Goal: Task Accomplishment & Management: Manage account settings

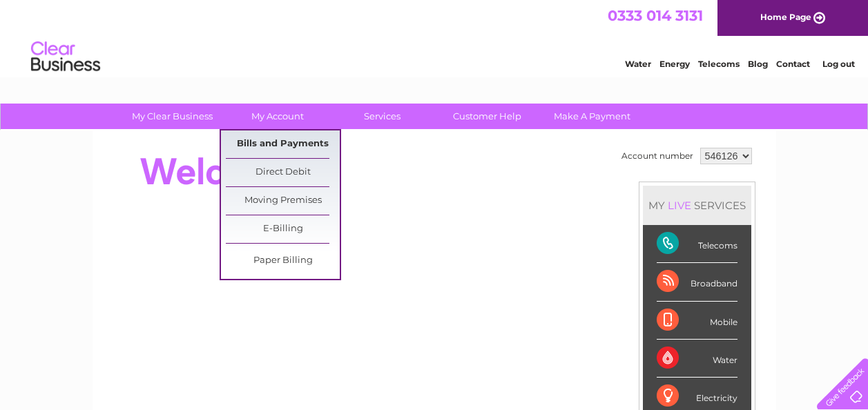
click at [287, 134] on link "Bills and Payments" at bounding box center [283, 145] width 114 height 28
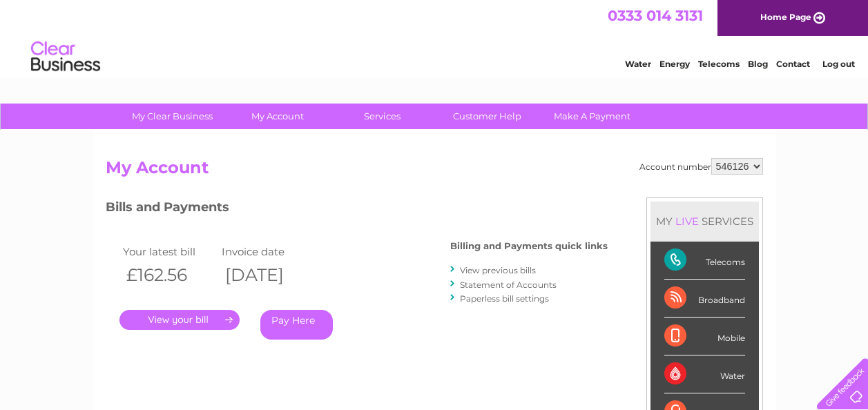
click at [745, 157] on div "Account number 546126 906050 My Account MY LIVE SERVICES Telecoms Broadband Mob…" at bounding box center [435, 359] width 684 height 457
click at [761, 166] on select "546126 906050" at bounding box center [737, 166] width 52 height 17
select select "906050"
click at [711, 158] on select "546126 906050" at bounding box center [737, 166] width 52 height 17
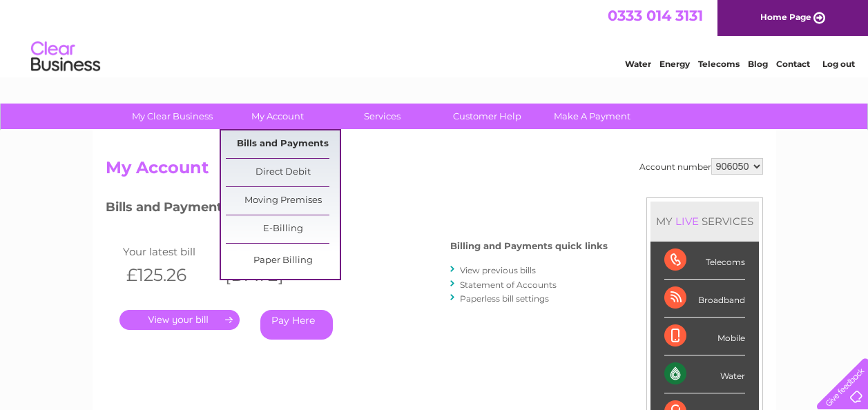
click at [284, 136] on link "Bills and Payments" at bounding box center [283, 145] width 114 height 28
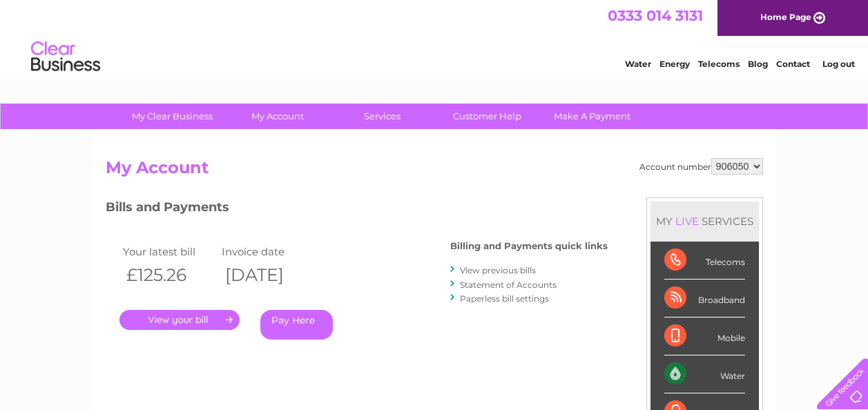
click at [168, 318] on link "." at bounding box center [179, 320] width 120 height 20
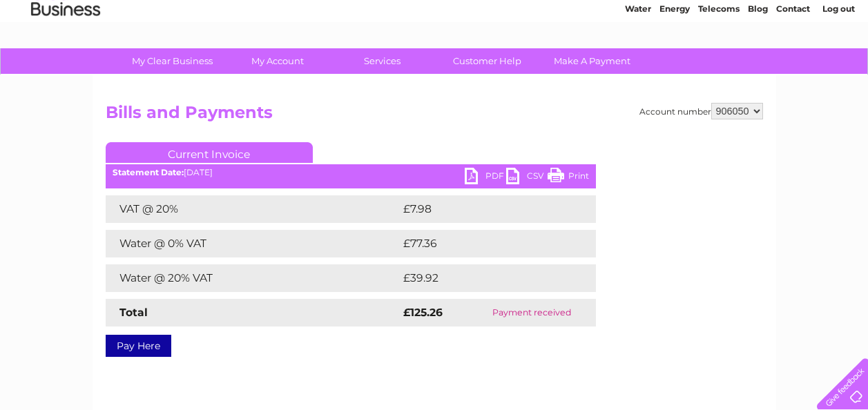
scroll to position [83, 0]
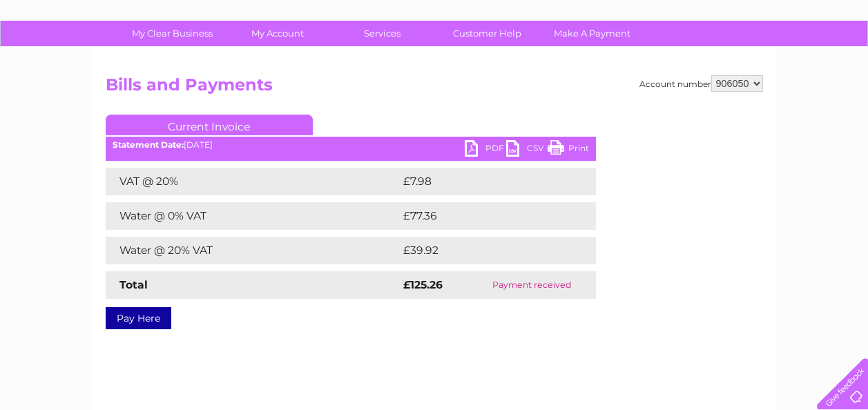
click at [485, 148] on link "PDF" at bounding box center [485, 150] width 41 height 20
click at [468, 149] on link "PDF" at bounding box center [485, 150] width 41 height 20
